Goal: Check status: Check status

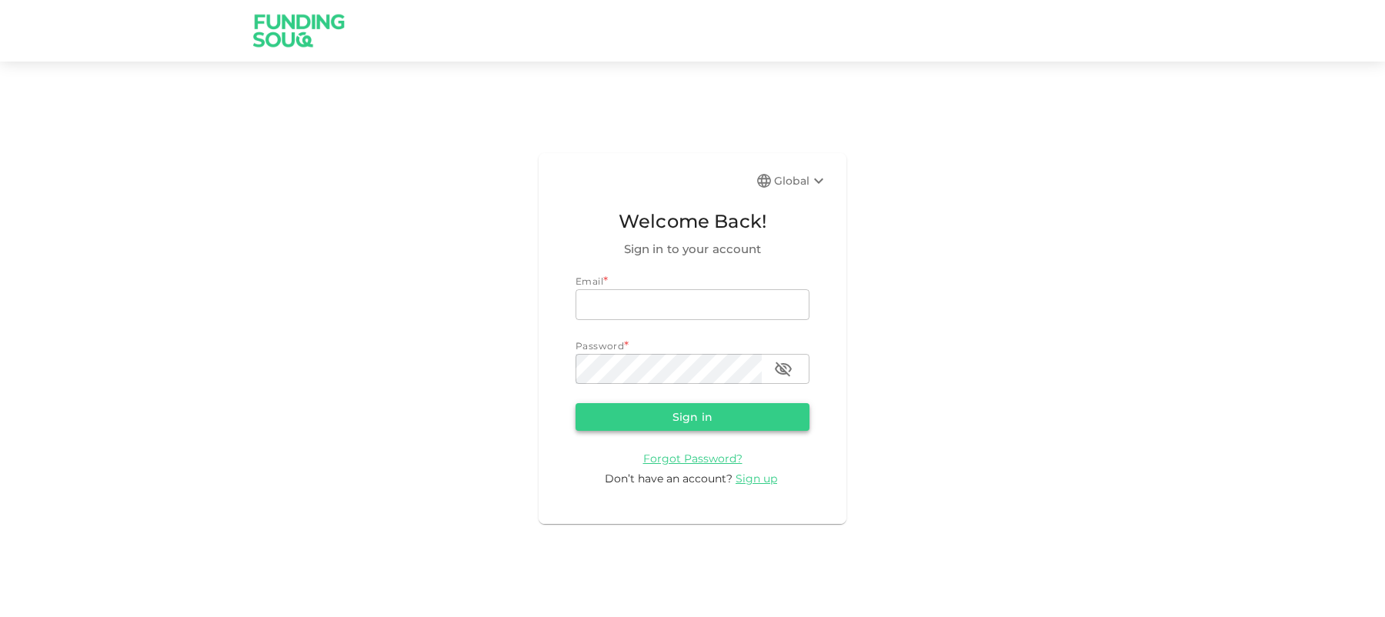
type input "[EMAIL_ADDRESS][DOMAIN_NAME]"
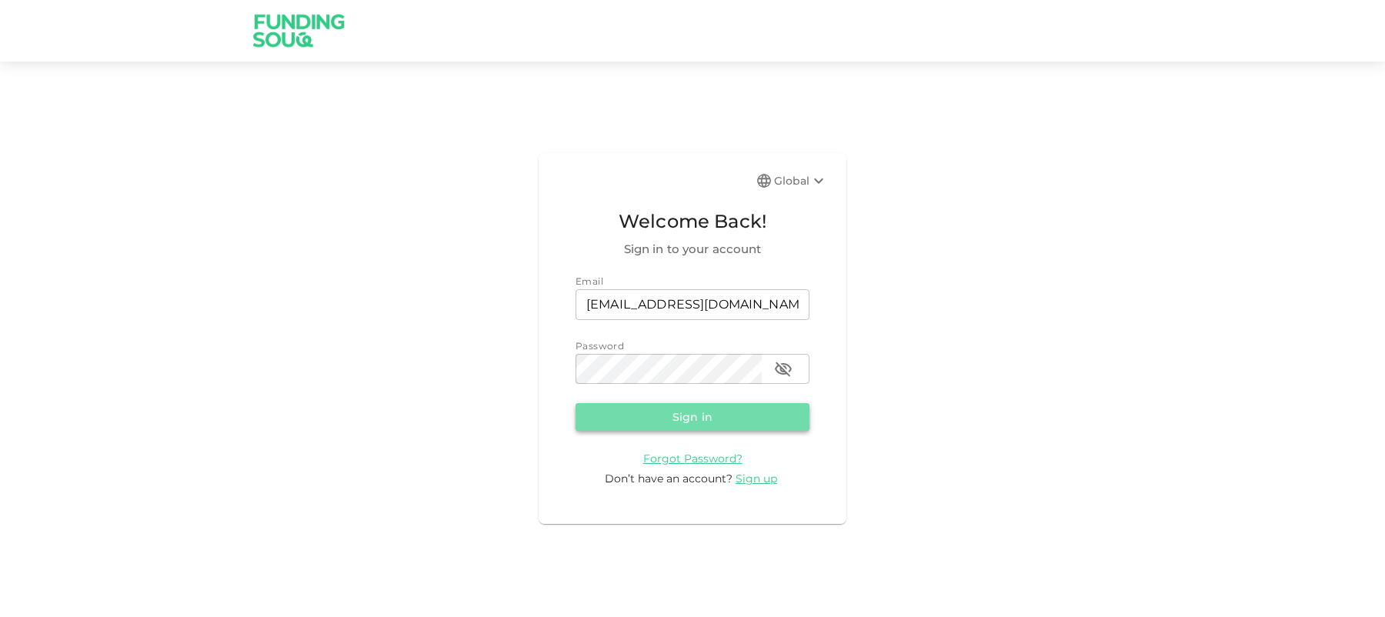
click at [737, 417] on button "Sign in" at bounding box center [693, 417] width 234 height 28
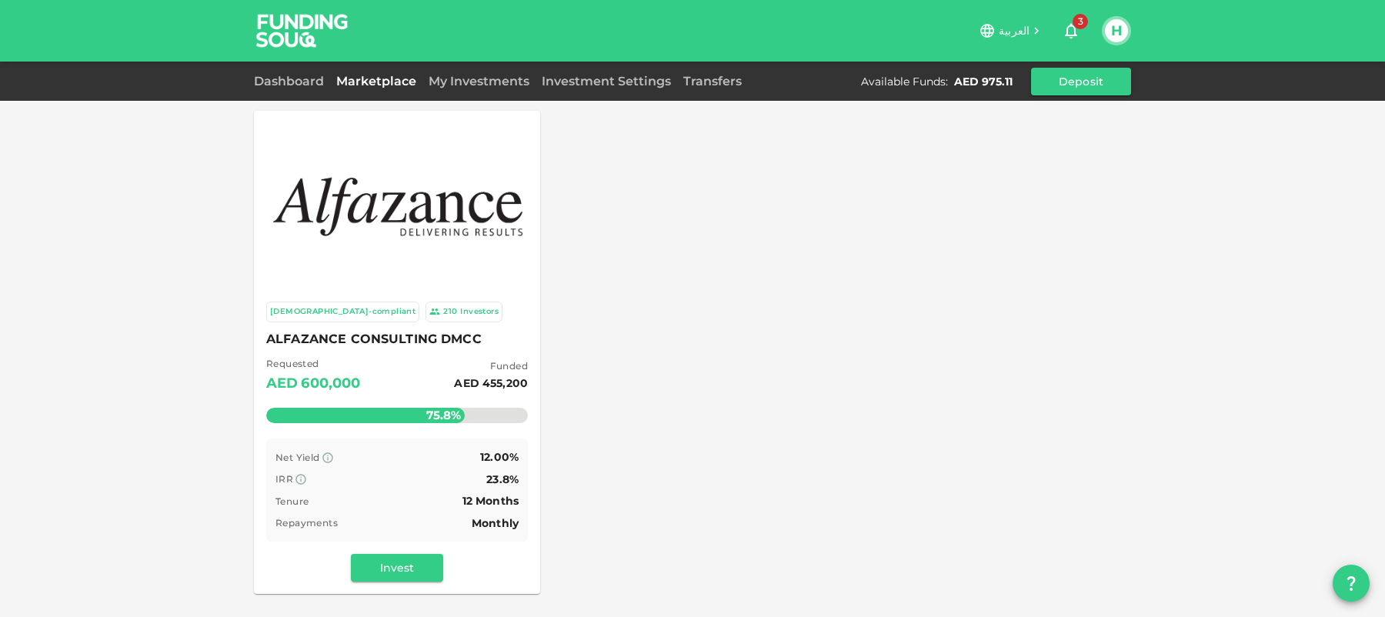
click at [1073, 28] on icon "button" at bounding box center [1071, 31] width 18 height 18
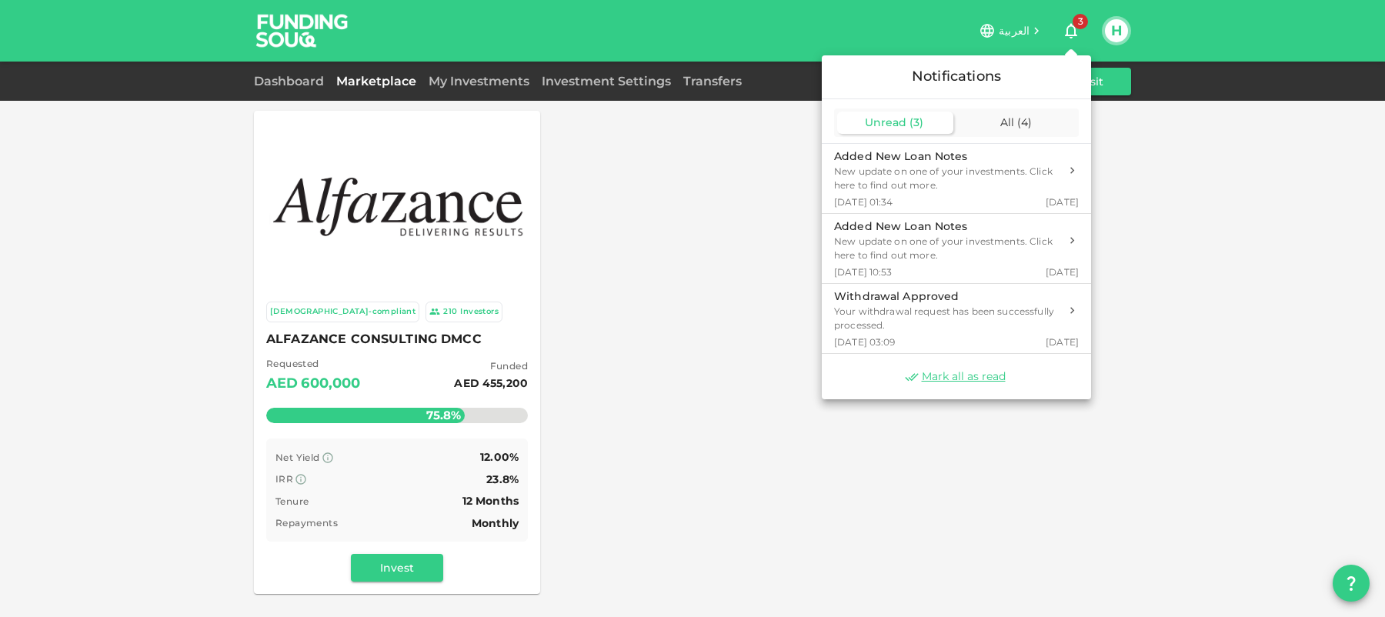
click at [727, 205] on div at bounding box center [692, 308] width 1385 height 617
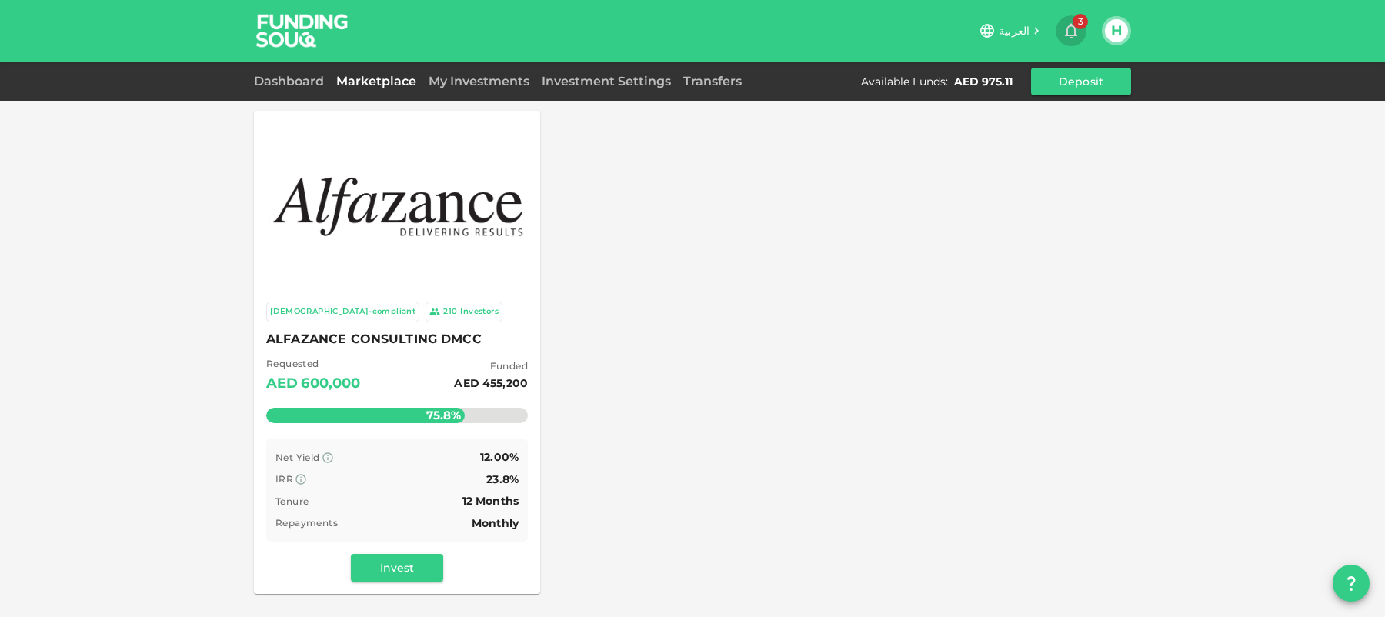
click at [1071, 34] on icon "button" at bounding box center [1071, 31] width 18 height 18
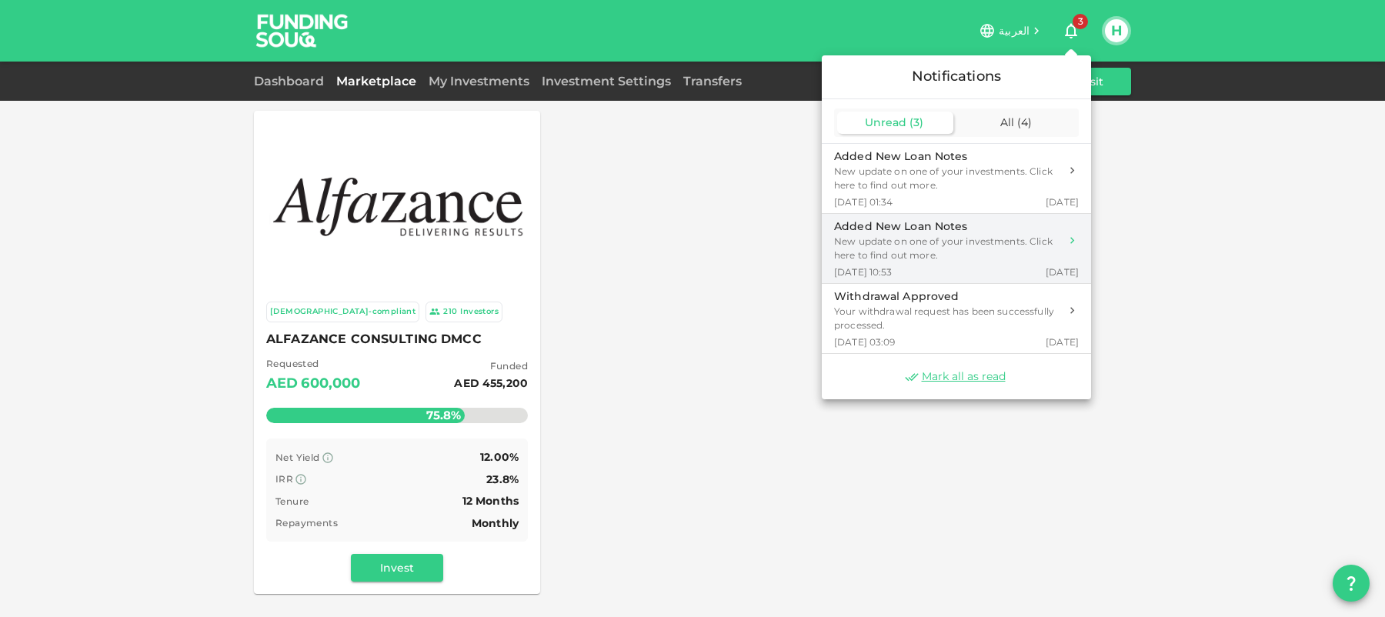
click at [984, 260] on div "New update on one of your investments. Click here to find out more." at bounding box center [946, 249] width 225 height 28
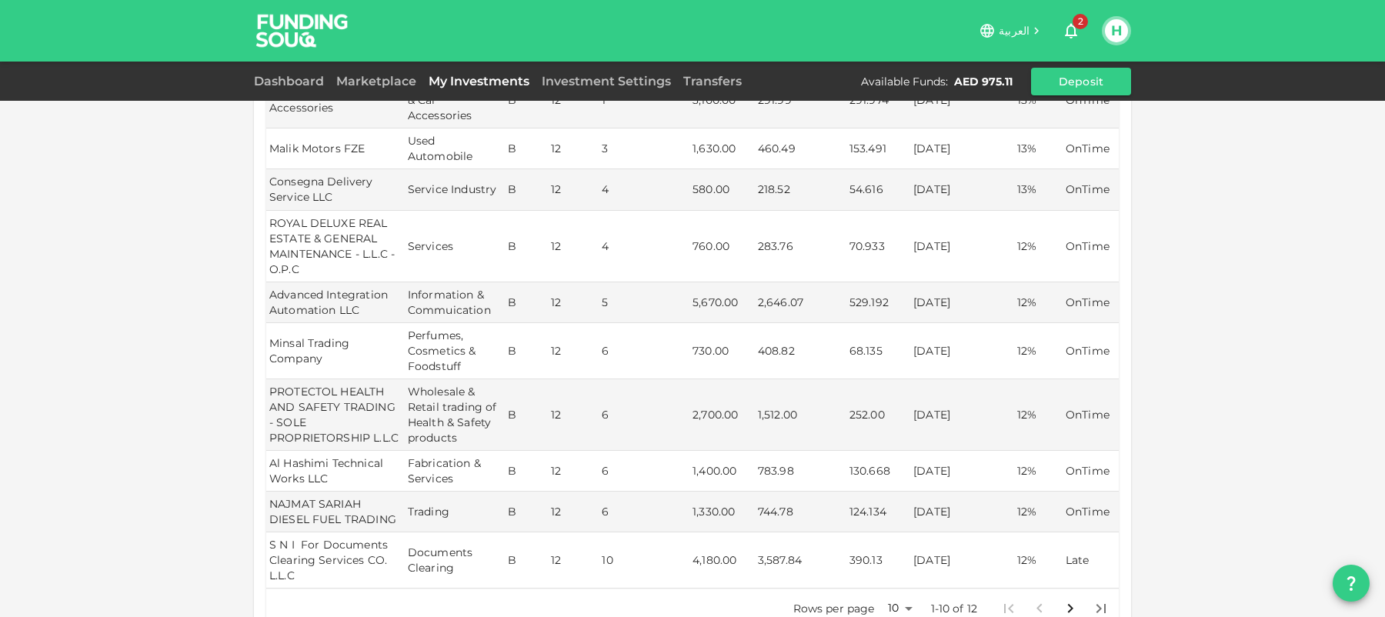
scroll to position [280, 0]
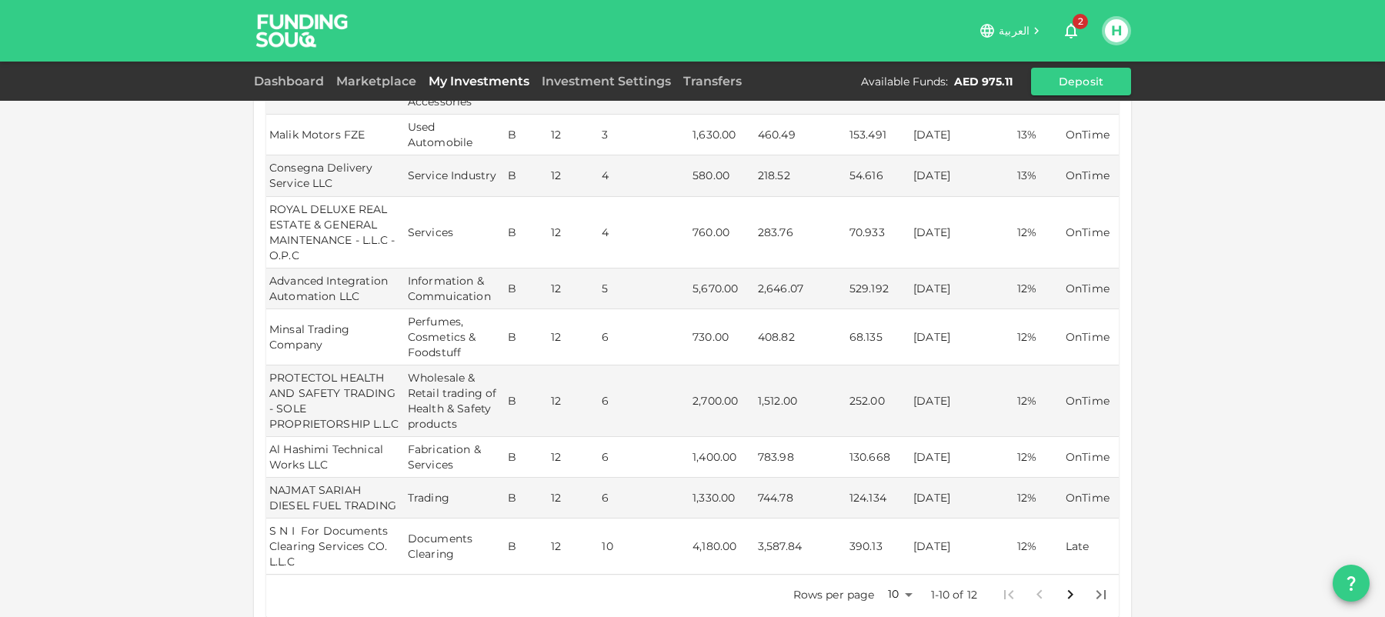
click at [1073, 586] on icon "Go to next page" at bounding box center [1070, 595] width 18 height 18
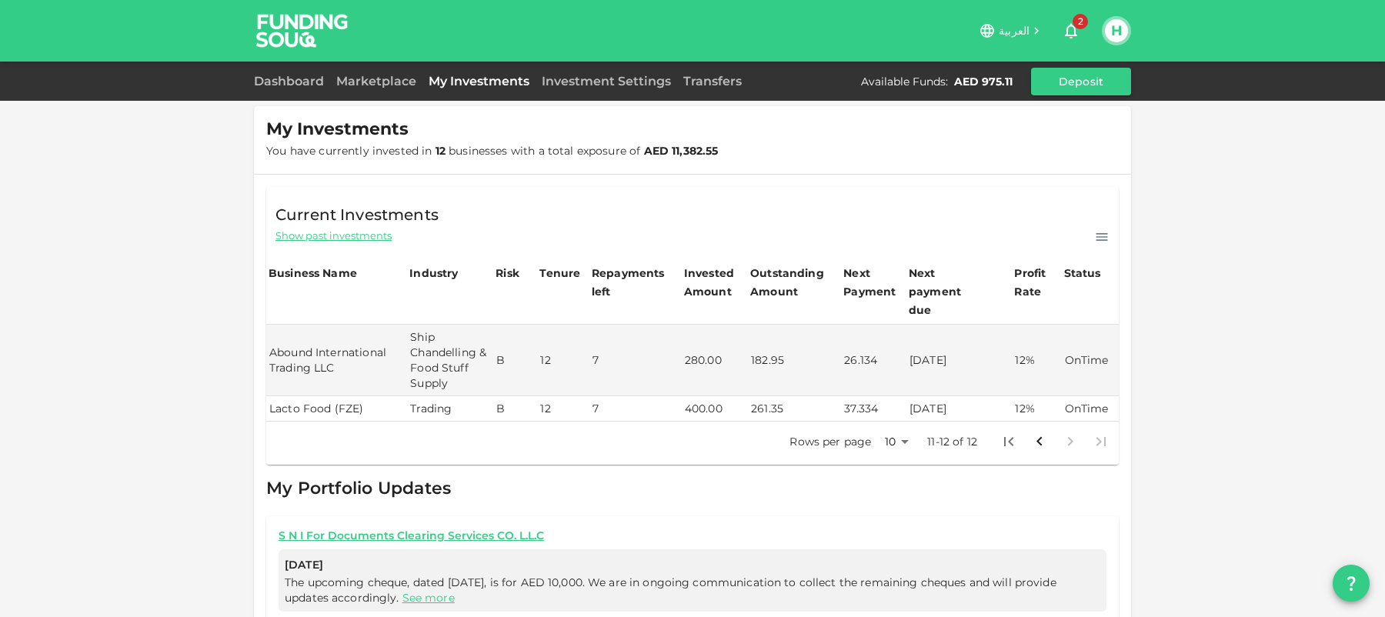
scroll to position [0, 0]
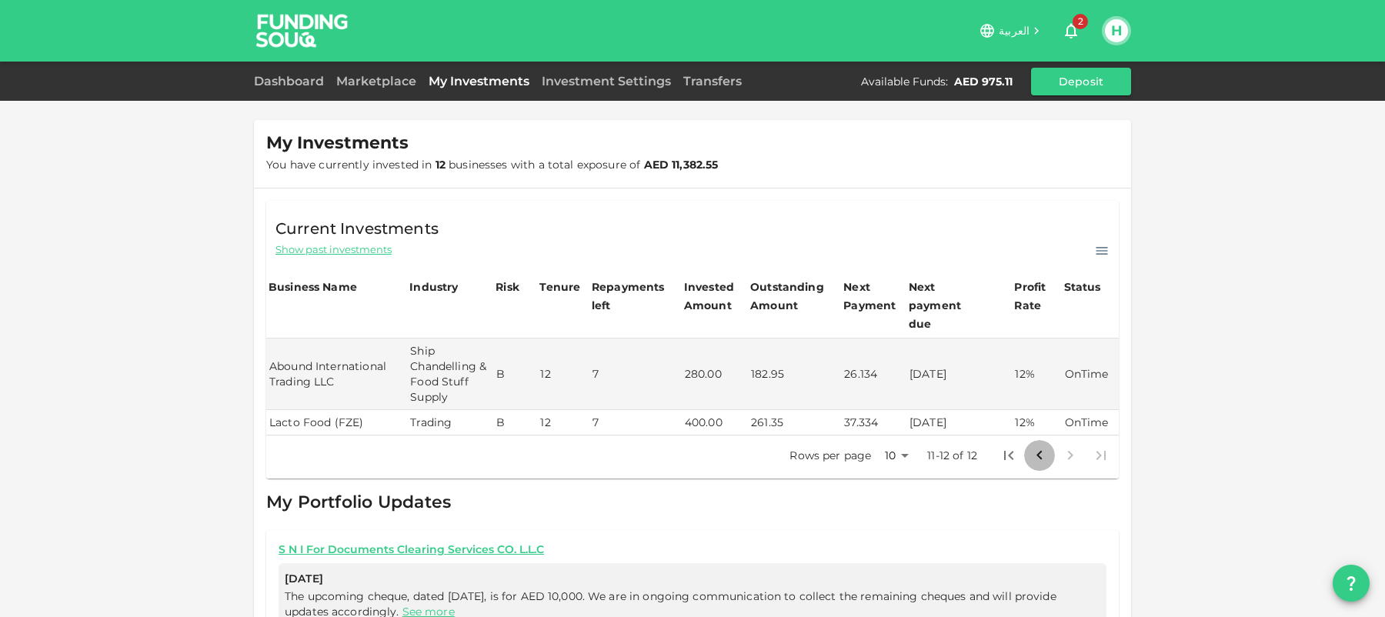
click at [1031, 446] on icon "Go to previous page" at bounding box center [1039, 455] width 18 height 18
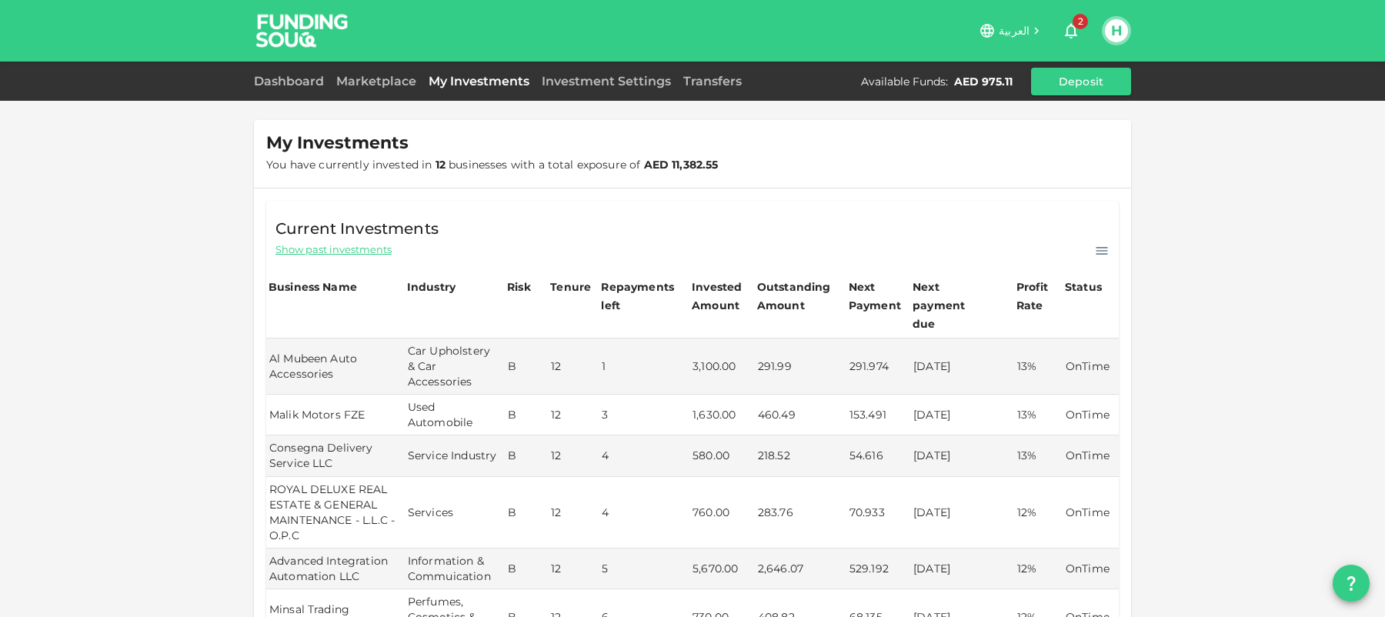
click at [1071, 18] on button "2" at bounding box center [1071, 30] width 31 height 31
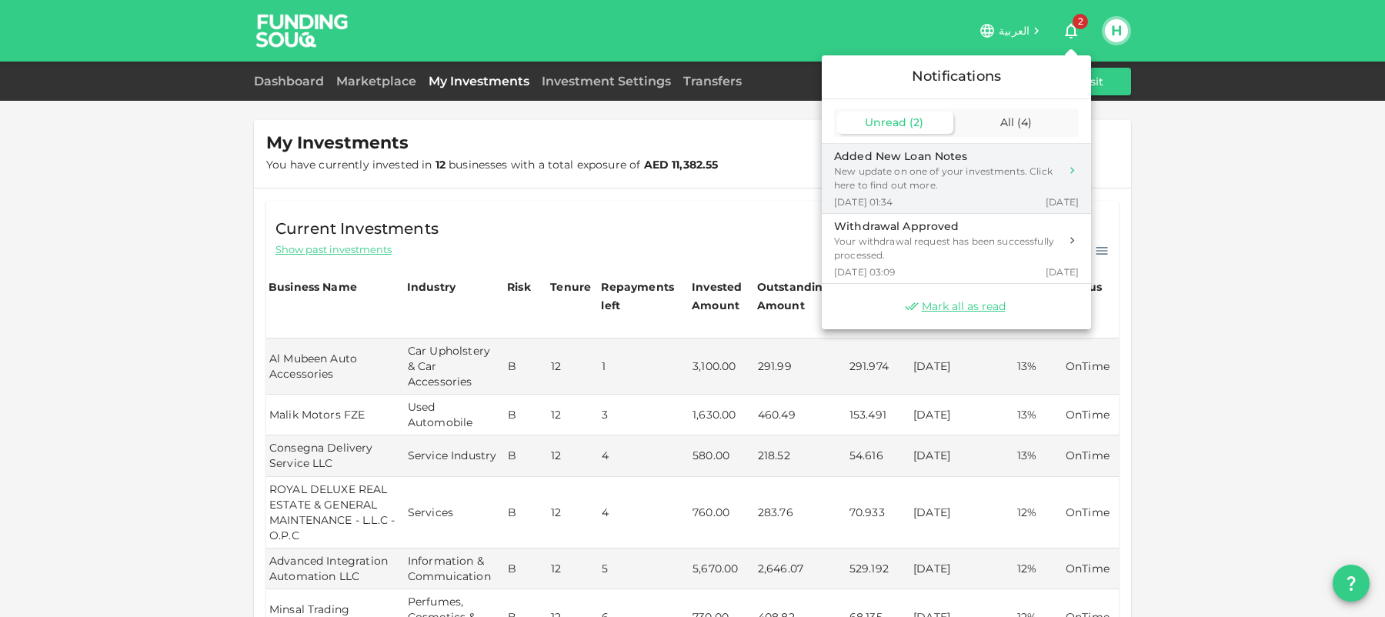
click at [937, 169] on div "New update on one of your investments. Click here to find out more." at bounding box center [946, 179] width 225 height 28
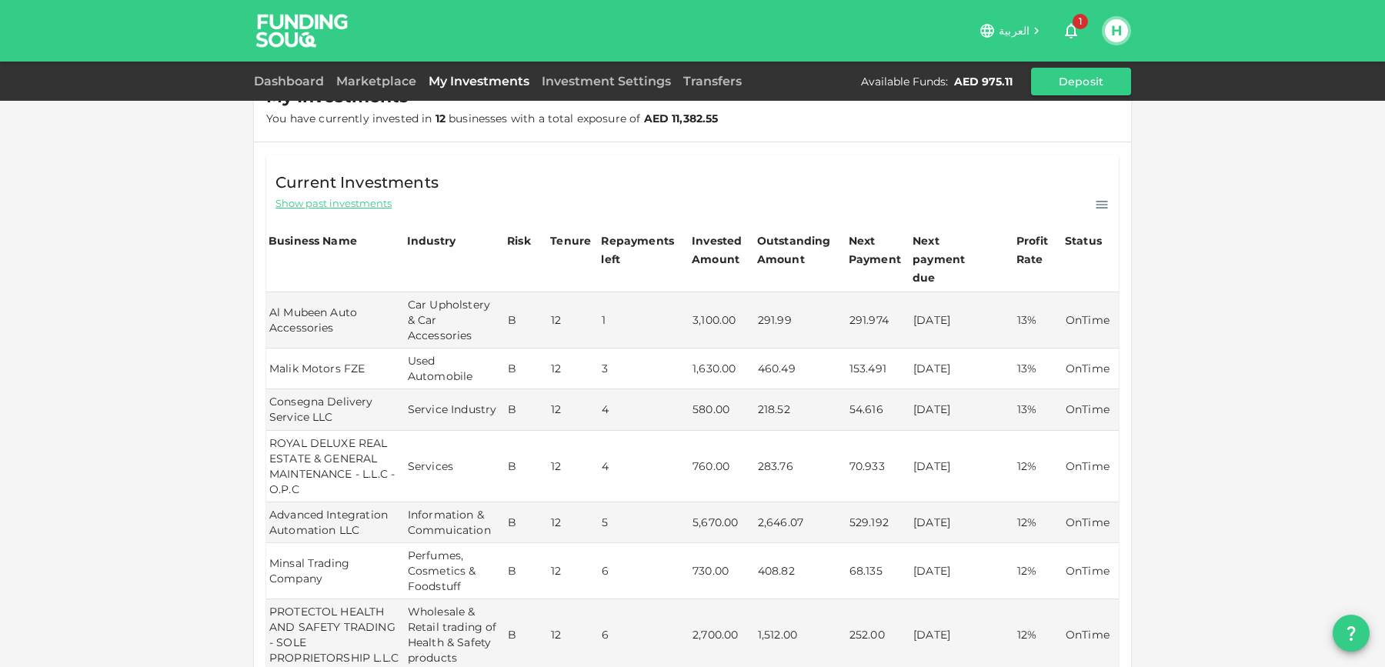
scroll to position [55, 0]
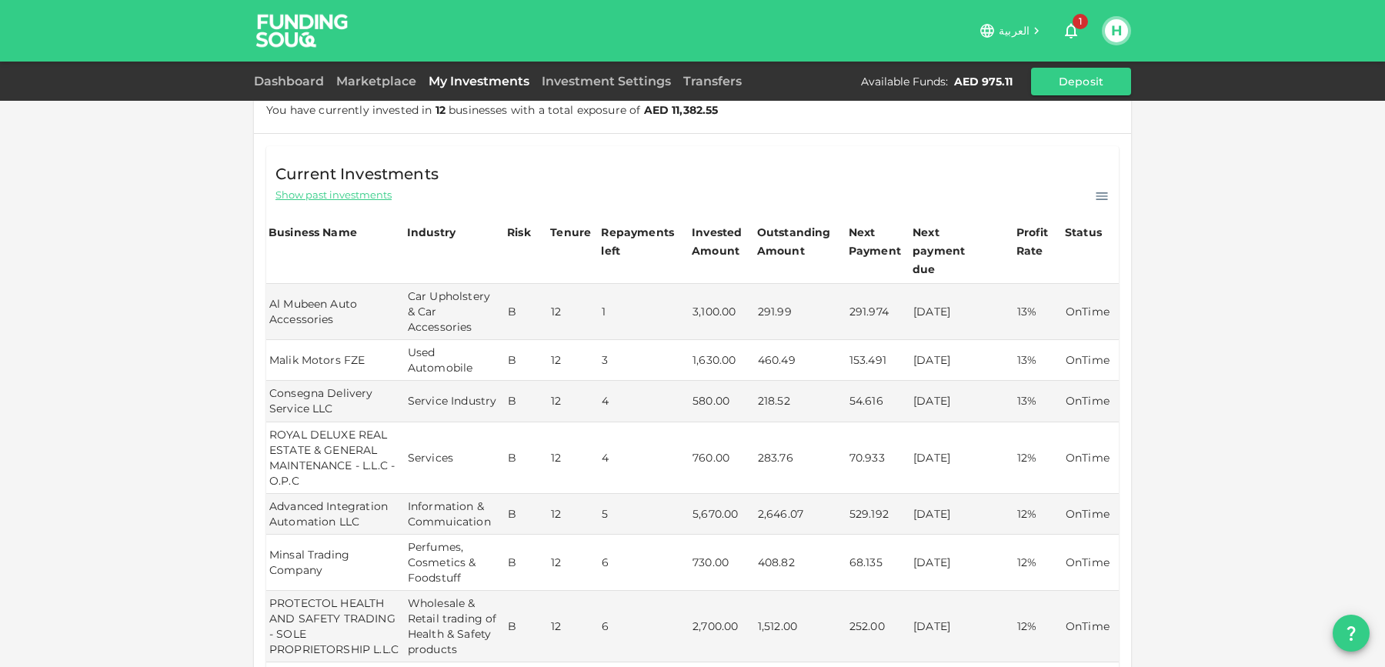
click at [309, 194] on span "Show past investments" at bounding box center [333, 195] width 116 height 15
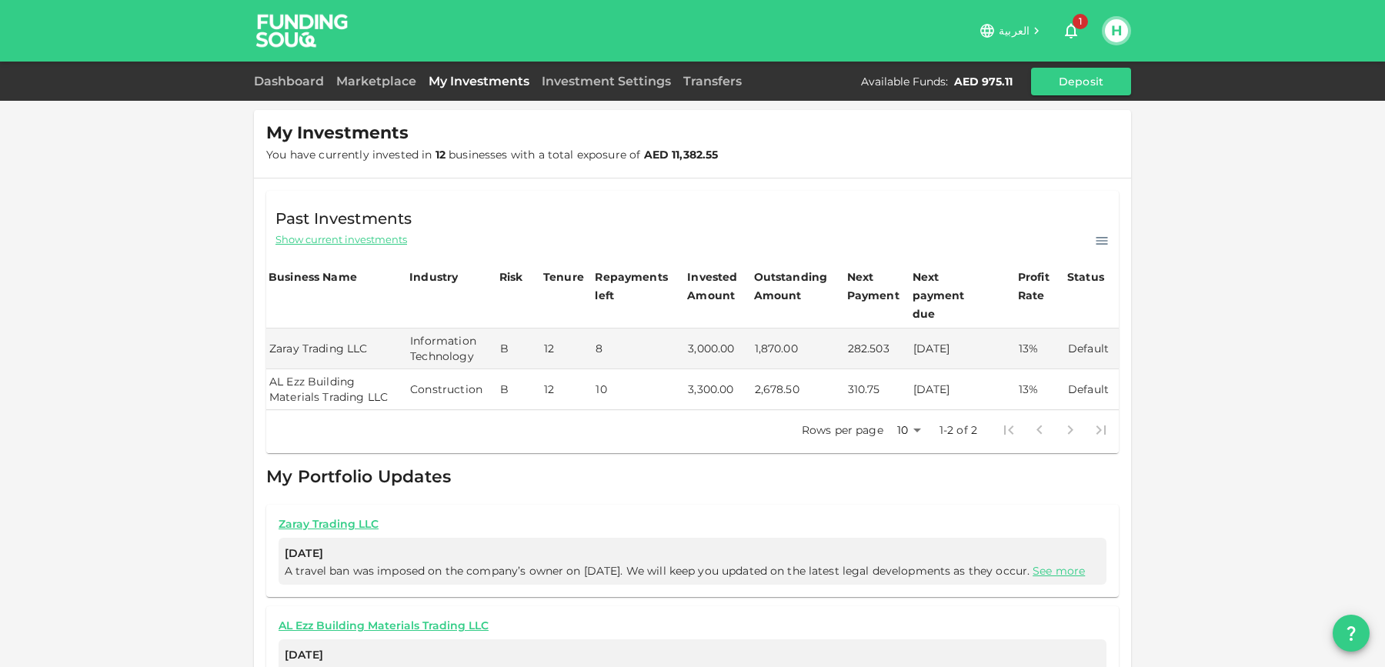
scroll to position [0, 0]
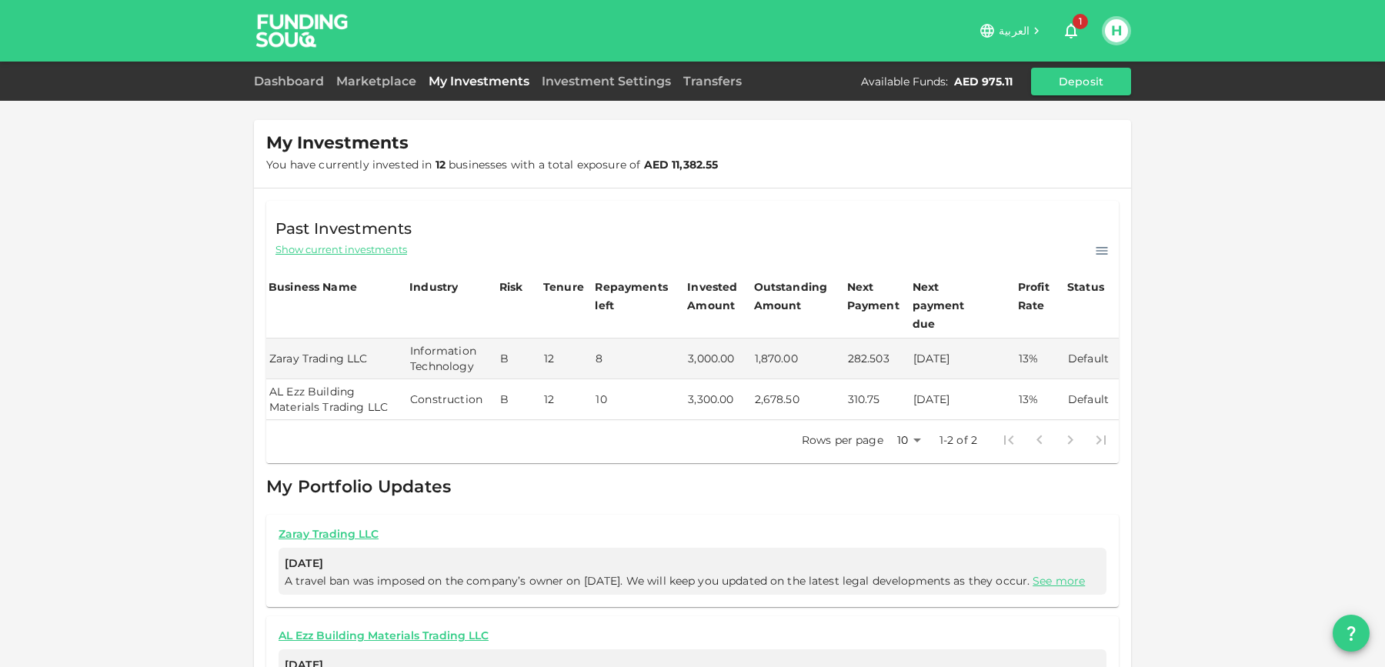
click at [386, 252] on span "Show current investments" at bounding box center [341, 249] width 132 height 15
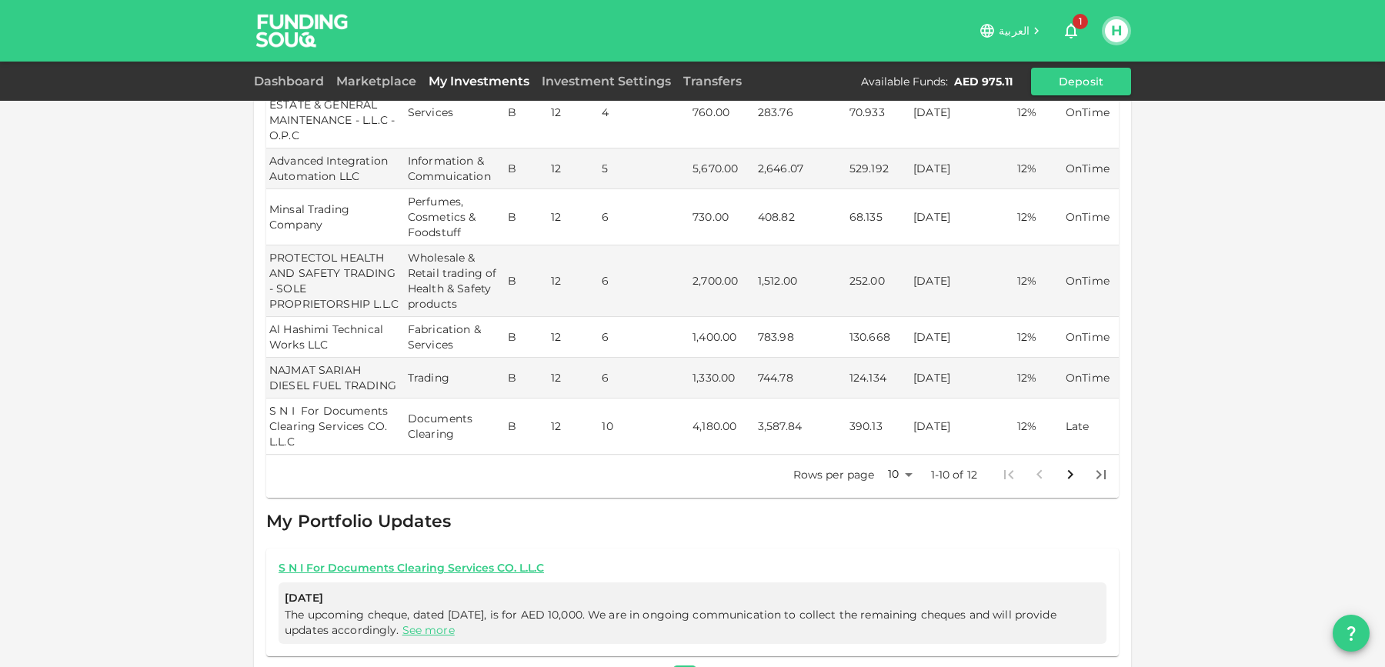
scroll to position [419, 0]
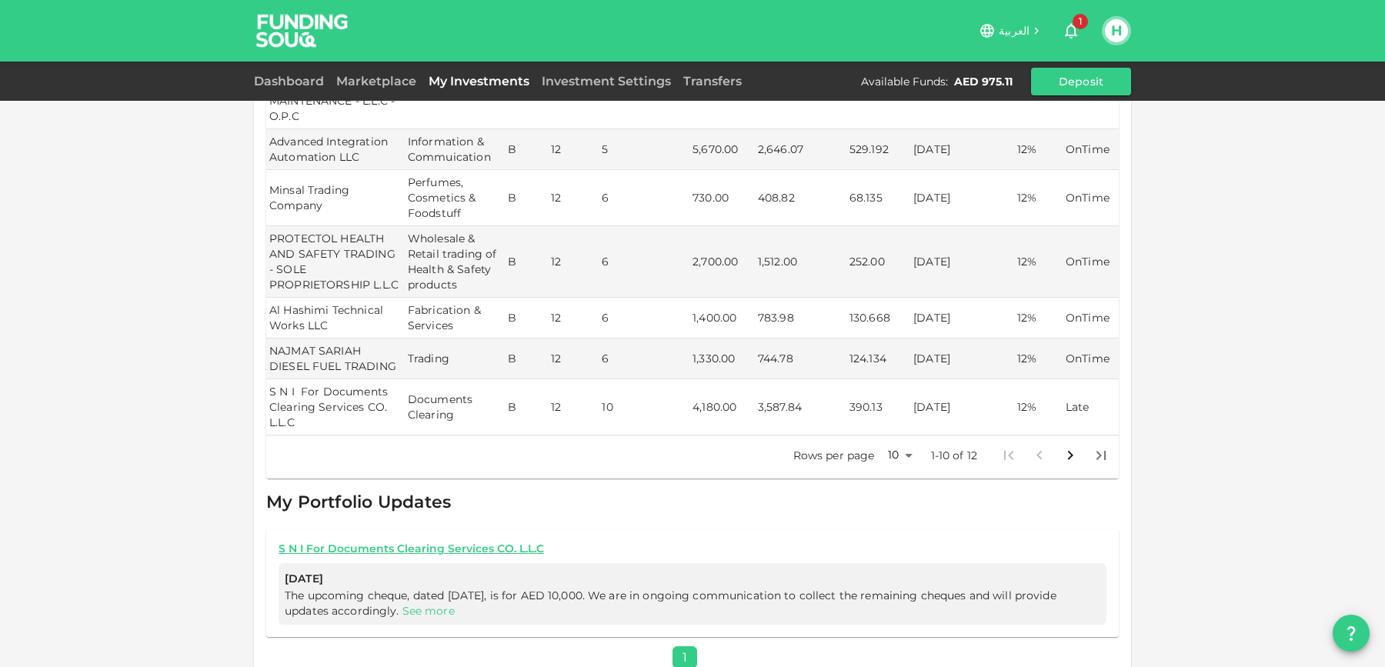
click at [442, 604] on link "See more" at bounding box center [428, 611] width 52 height 14
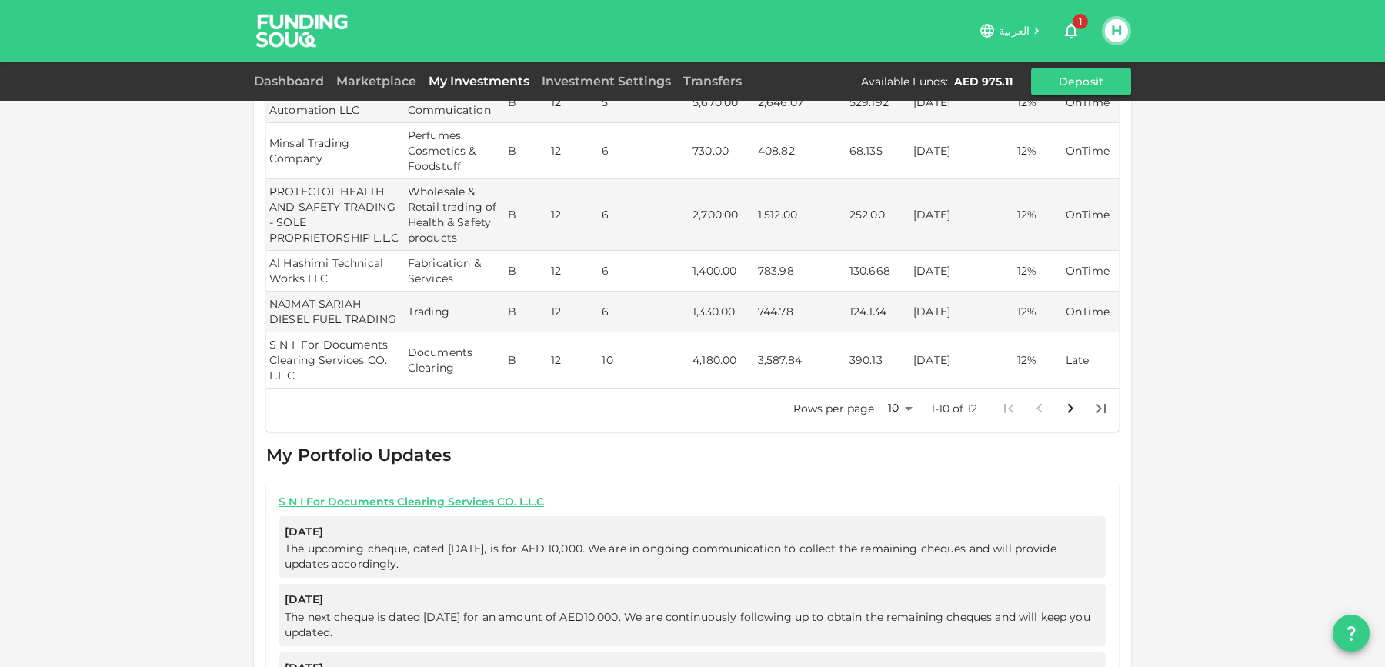
scroll to position [509, 0]
